Goal: Information Seeking & Learning: Learn about a topic

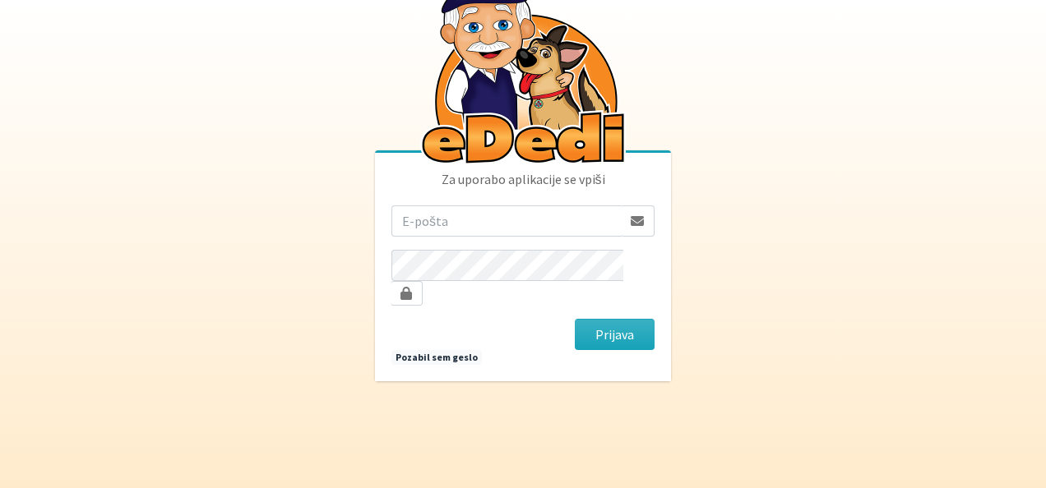
drag, startPoint x: 0, startPoint y: 0, endPoint x: 523, endPoint y: 236, distance: 573.6
click at [523, 236] on input "email" at bounding box center [506, 221] width 230 height 31
type input "valter.blazevic@siol.net"
click at [600, 322] on button "Prijava" at bounding box center [615, 334] width 80 height 31
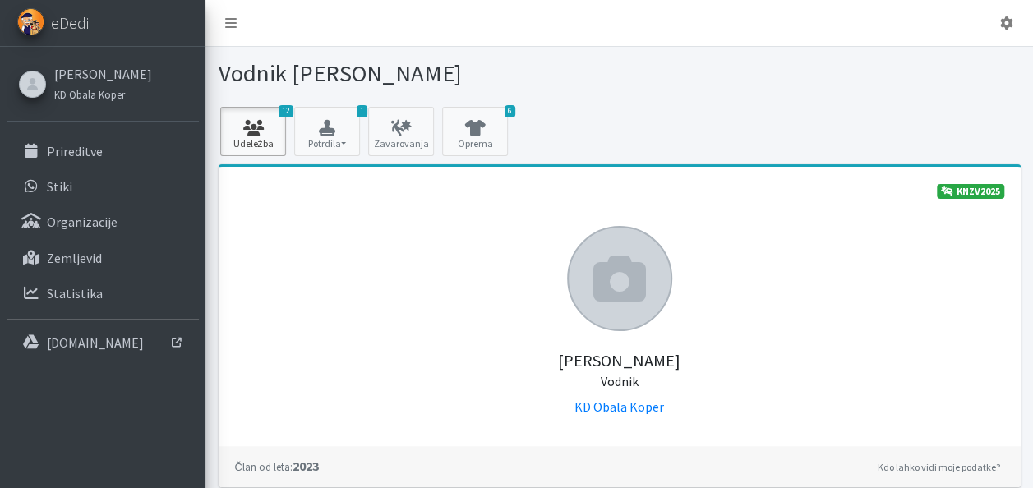
click at [253, 139] on link "12 Udeležba" at bounding box center [253, 131] width 66 height 49
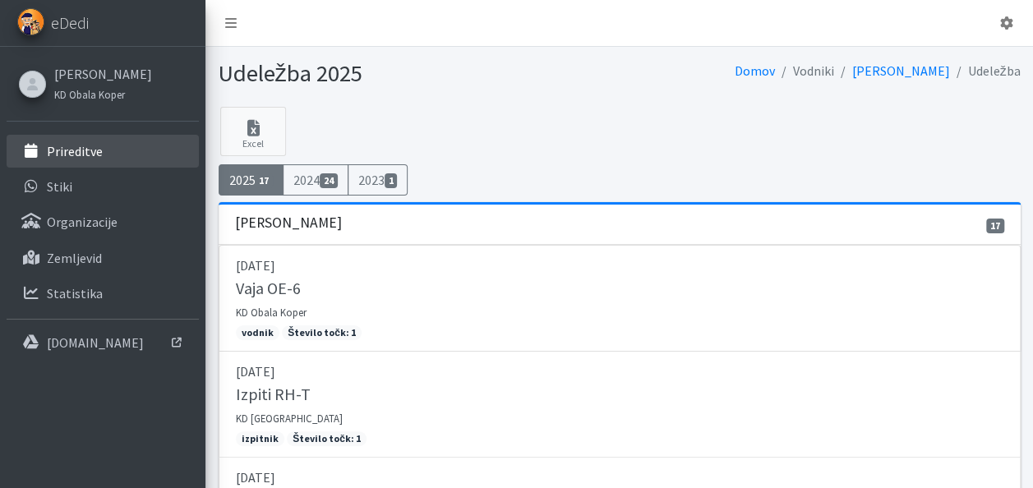
click at [145, 143] on link "Prireditve" at bounding box center [103, 151] width 192 height 33
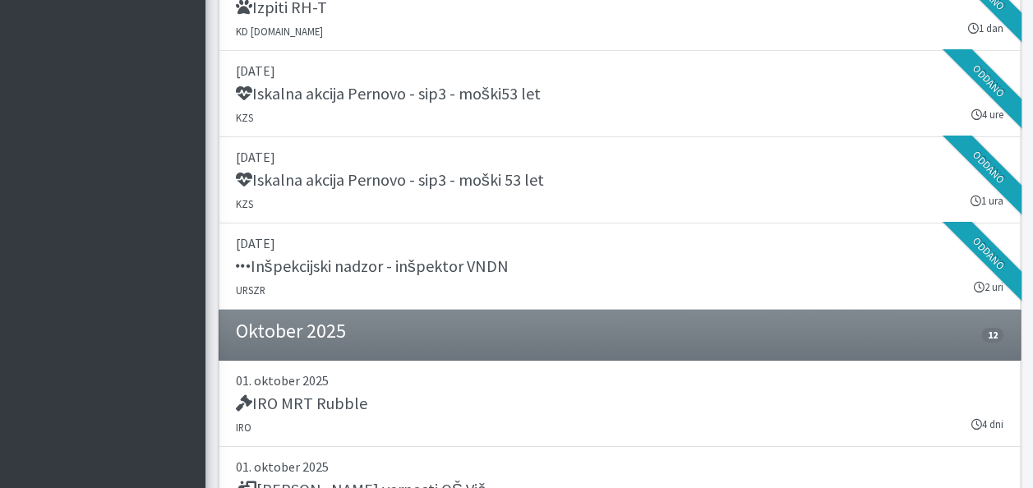
scroll to position [2762, 0]
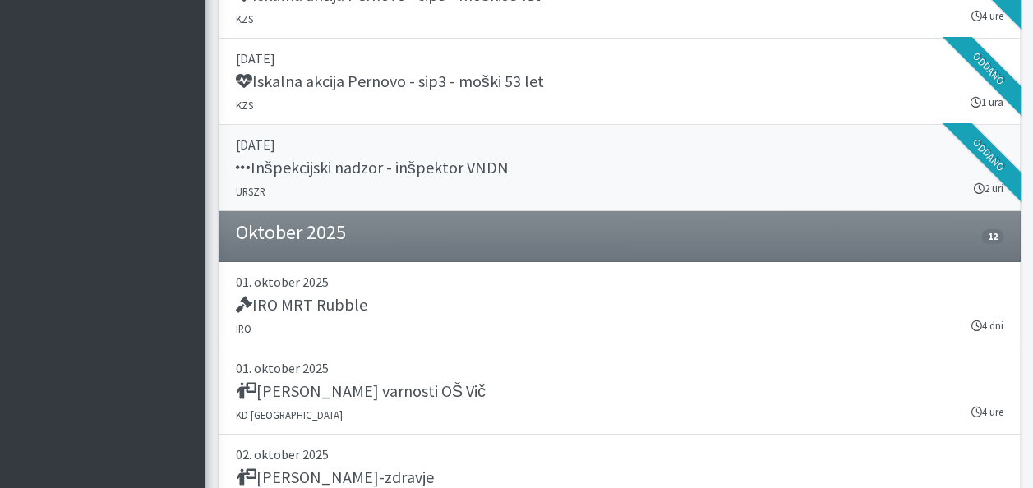
click at [418, 158] on h5 "Inšpekcijski nadzor - inšpektor VNDN" at bounding box center [372, 168] width 273 height 20
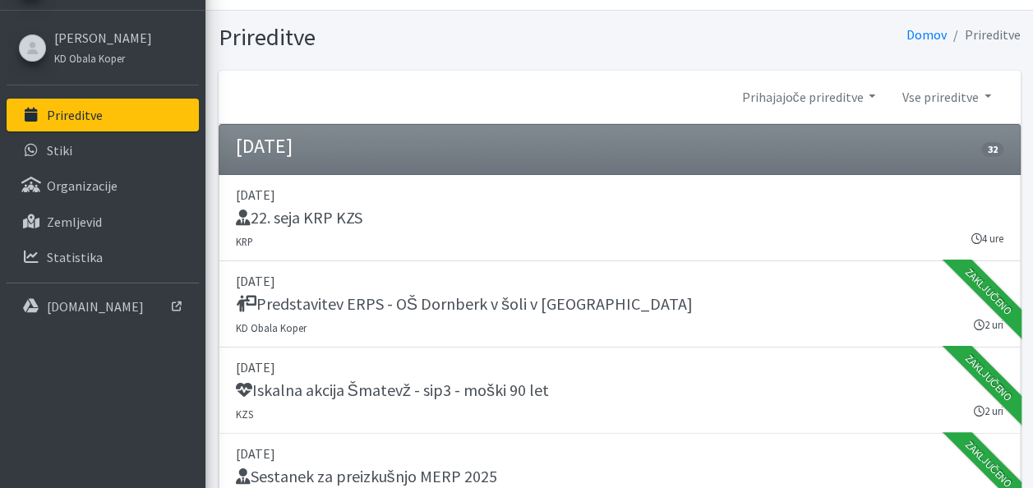
scroll to position [0, 0]
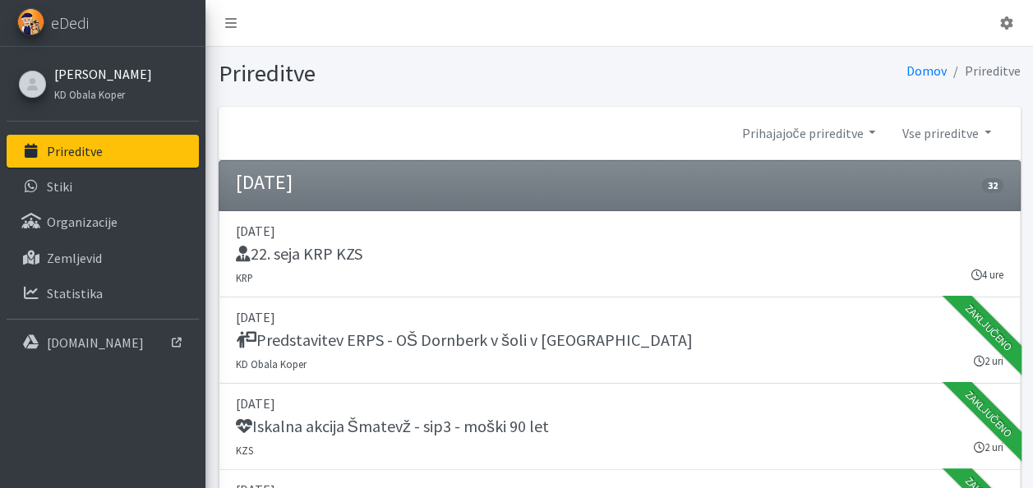
click at [95, 66] on link "[PERSON_NAME]" at bounding box center [103, 74] width 98 height 20
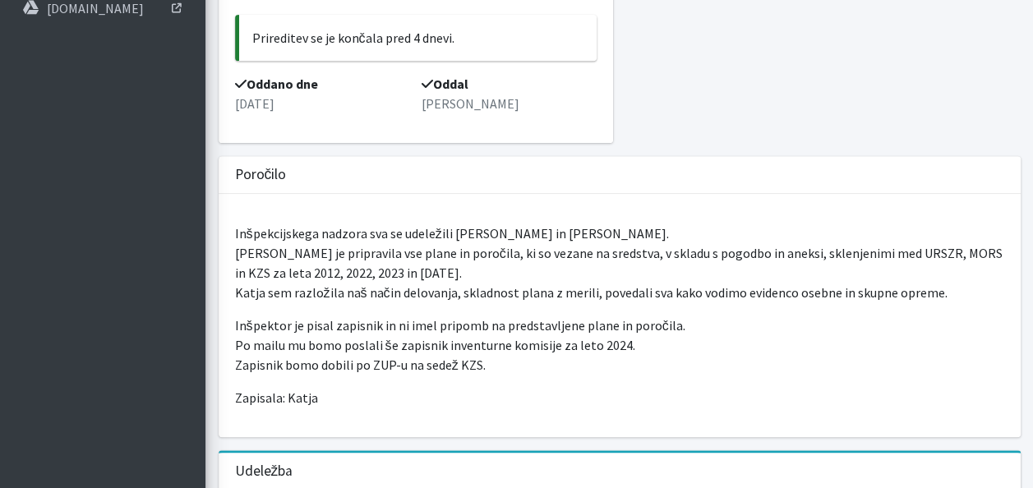
scroll to position [395, 0]
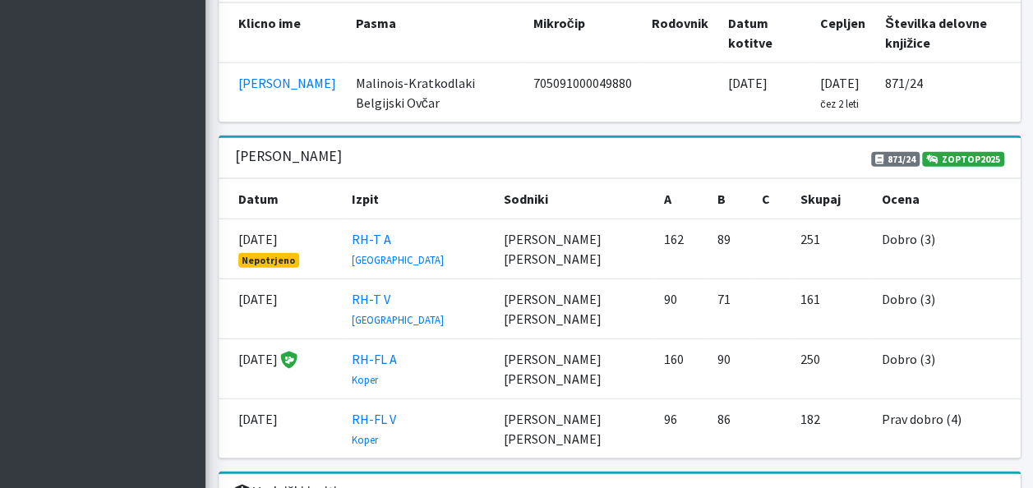
scroll to position [2006, 0]
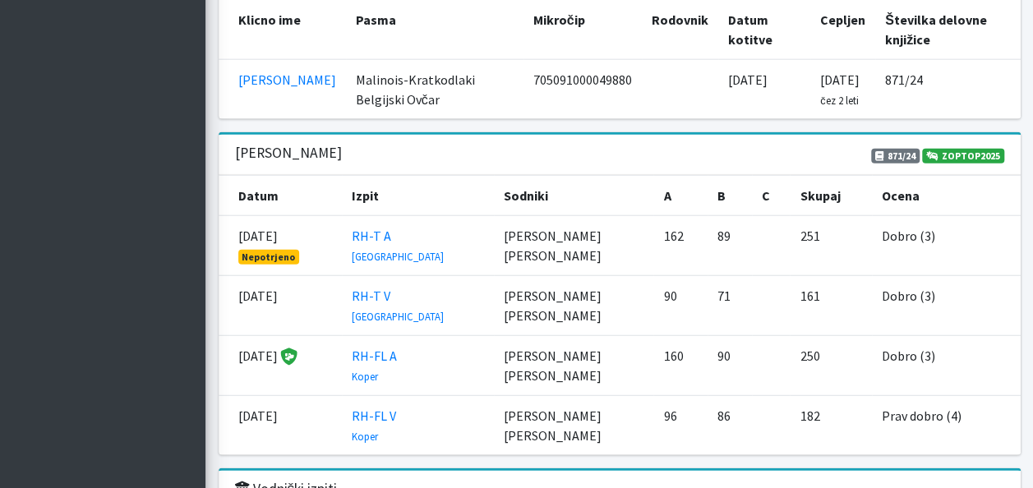
click at [878, 151] on icon at bounding box center [880, 156] width 9 height 10
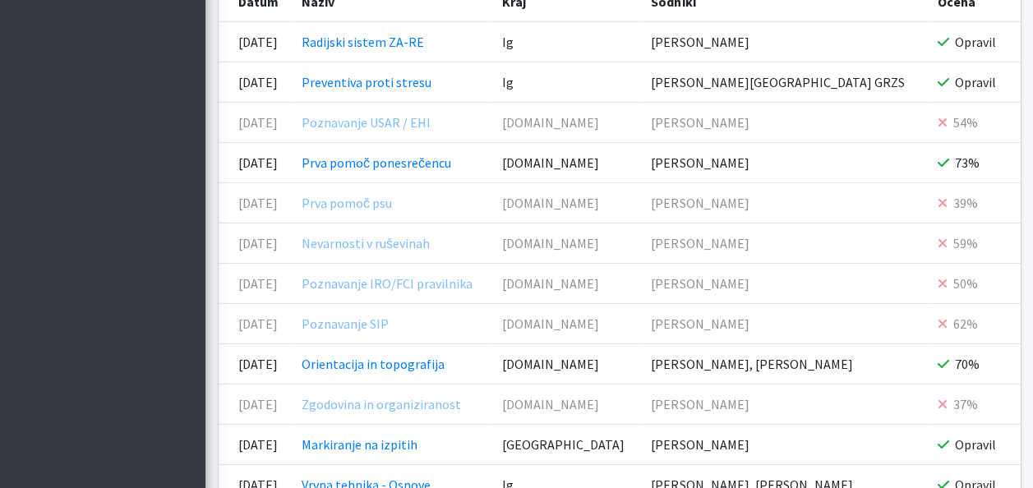
scroll to position [2532, 0]
